Goal: Ask a question: Seek information or help from site administrators or community

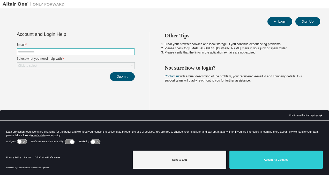
click at [51, 51] on input "text" at bounding box center [76, 51] width 116 height 4
click at [303, 114] on div "Continue without accepting" at bounding box center [304, 115] width 28 height 4
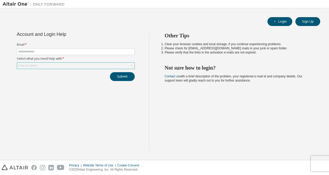
click at [54, 66] on div "Click to select" at bounding box center [76, 65] width 118 height 6
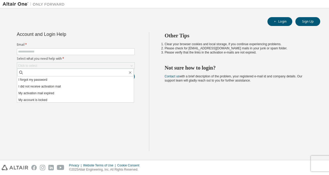
click at [59, 47] on form "Email * Select what you need help with * Click to select I forgot my password I…" at bounding box center [76, 55] width 118 height 26
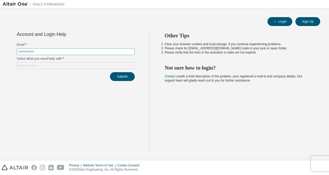
click at [57, 50] on input "text" at bounding box center [76, 51] width 116 height 4
paste input "**********"
type input "**********"
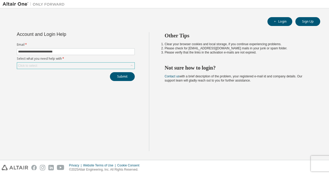
click at [52, 67] on div "Click to select" at bounding box center [76, 65] width 118 height 6
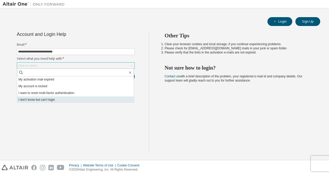
scroll to position [15, 0]
click at [65, 99] on li "I don't know but can't login" at bounding box center [75, 98] width 117 height 7
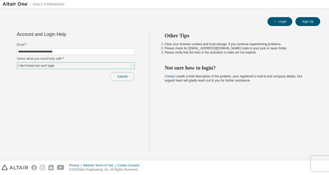
click at [112, 78] on button "Submit" at bounding box center [122, 76] width 25 height 9
